Goal: Find specific page/section: Find specific page/section

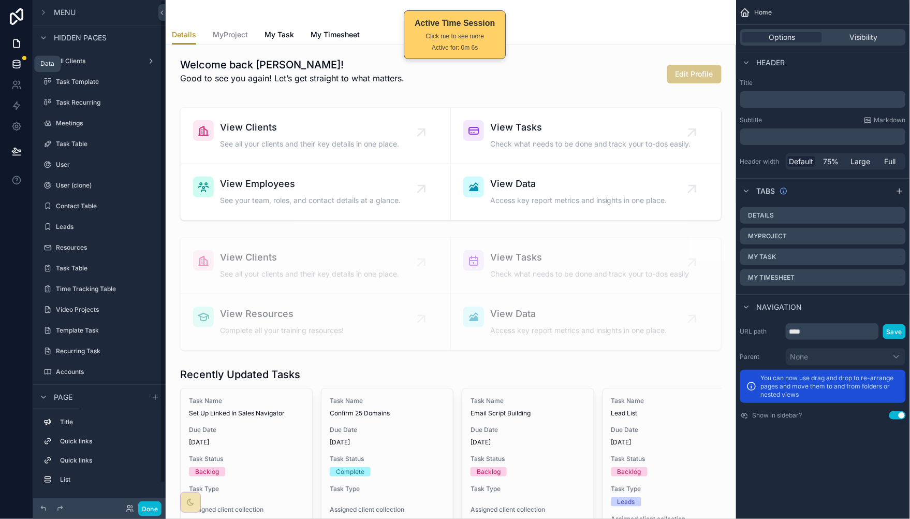
click at [18, 67] on icon at bounding box center [16, 64] width 10 height 10
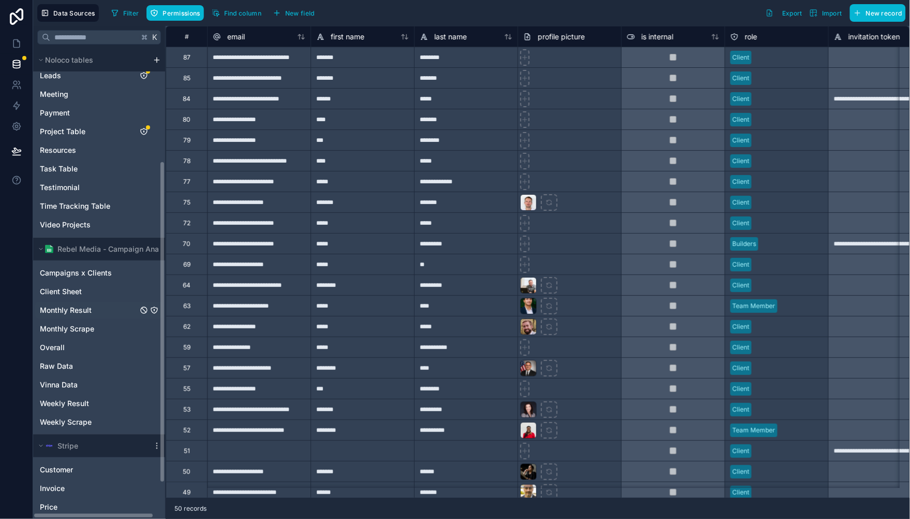
scroll to position [215, 0]
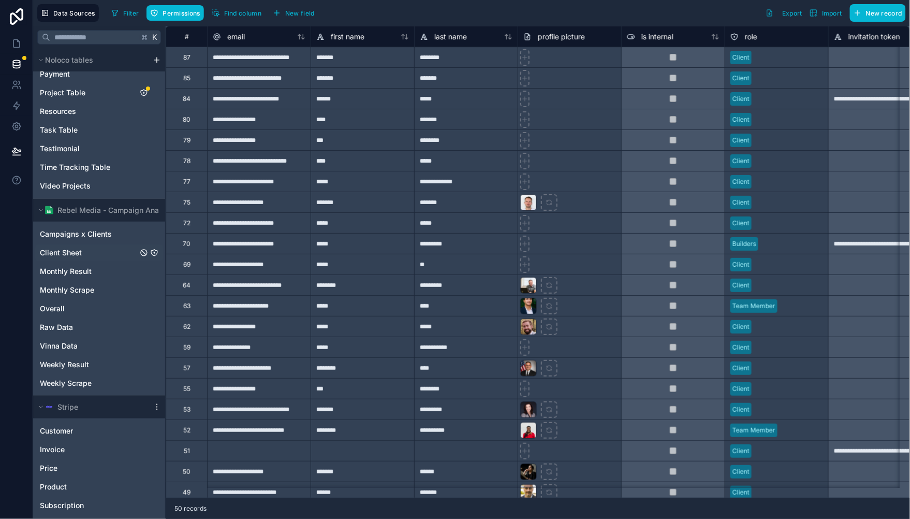
click at [79, 249] on span "Client Sheet" at bounding box center [61, 252] width 42 height 10
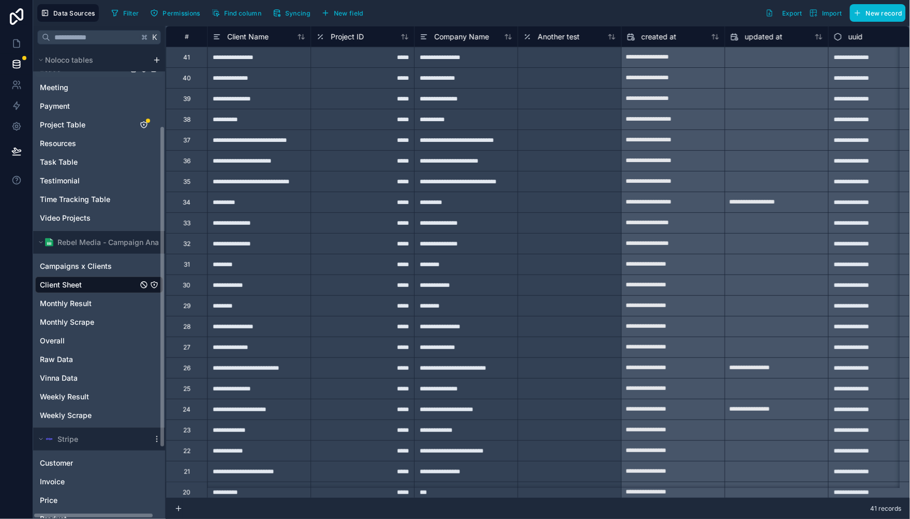
scroll to position [102, 0]
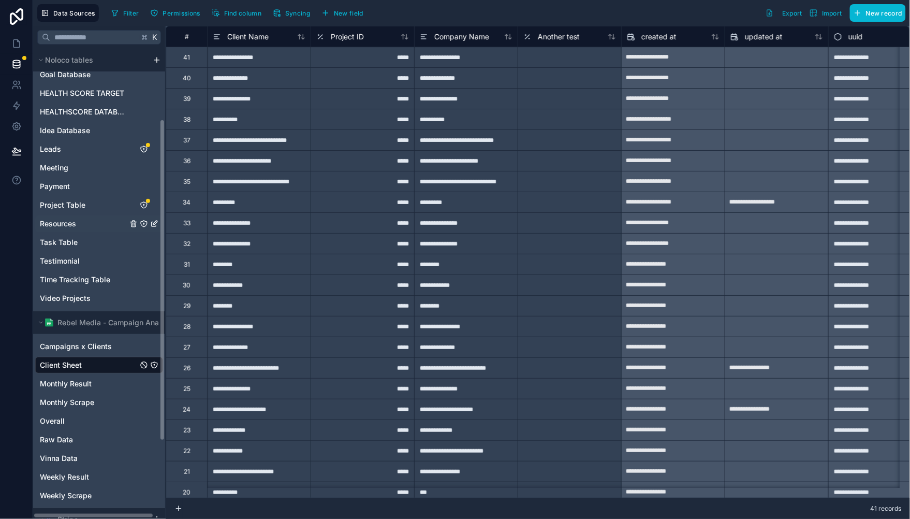
click at [62, 215] on div "Resources" at bounding box center [99, 223] width 128 height 17
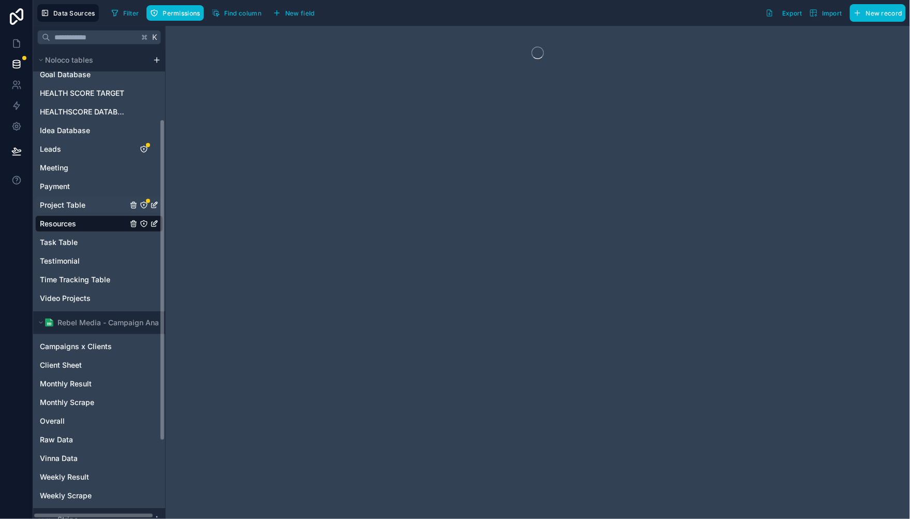
click at [65, 211] on div "Project Table" at bounding box center [99, 205] width 128 height 17
